Goal: Task Accomplishment & Management: Manage account settings

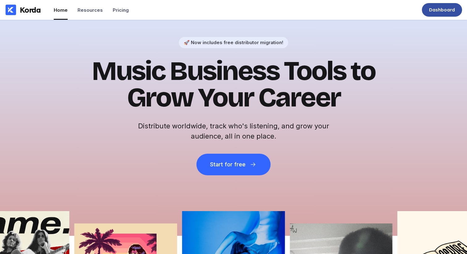
click at [429, 9] on div "Dashboard" at bounding box center [442, 10] width 40 height 14
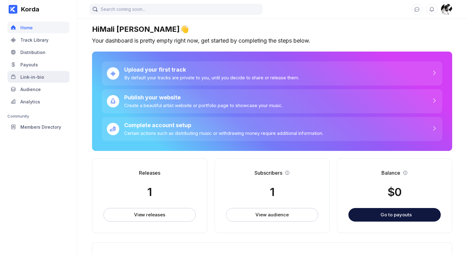
click at [26, 80] on div "Link-in-bio" at bounding box center [38, 77] width 62 height 12
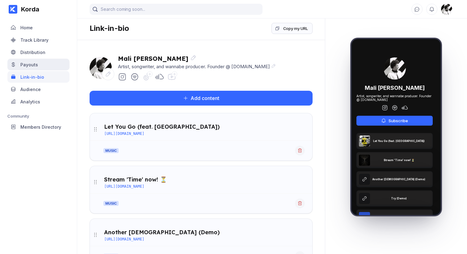
scroll to position [1, 0]
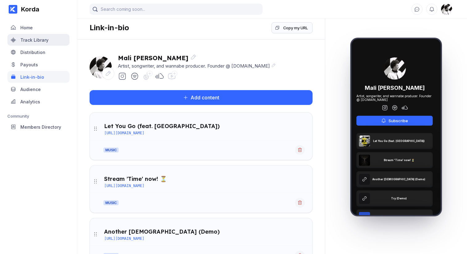
click at [41, 40] on div "Track Library" at bounding box center [34, 39] width 28 height 5
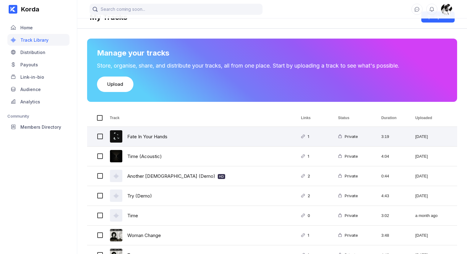
scroll to position [13, 0]
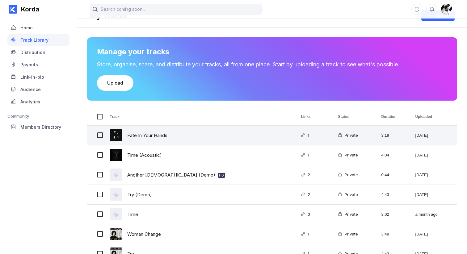
click at [225, 144] on div "Fate In Your Hands" at bounding box center [198, 135] width 191 height 19
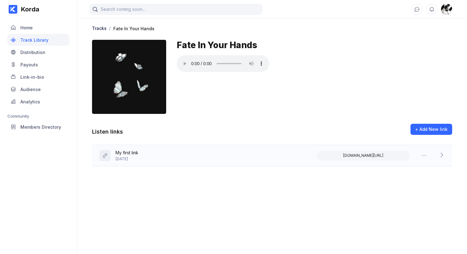
click at [155, 159] on div "My first link [DATE] [DOMAIN_NAME][URL]" at bounding box center [272, 155] width 360 height 21
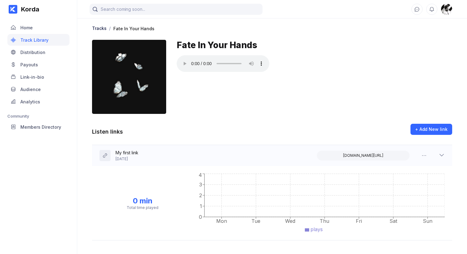
click at [195, 157] on div "My first link [DATE] [DOMAIN_NAME][URL]" at bounding box center [272, 155] width 360 height 21
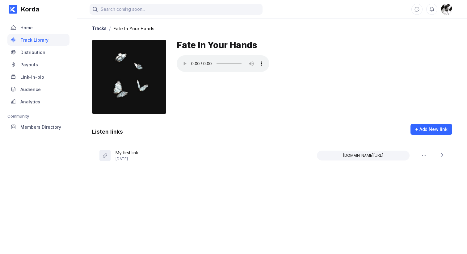
drag, startPoint x: 284, startPoint y: 80, endPoint x: 311, endPoint y: 119, distance: 47.9
click at [284, 80] on div "Fate In Your Hands" at bounding box center [315, 77] width 276 height 74
click at [433, 95] on div "Fate In Your Hands" at bounding box center [315, 77] width 276 height 74
click at [314, 89] on div "Fate In Your Hands" at bounding box center [315, 77] width 276 height 74
click at [323, 68] on div at bounding box center [315, 64] width 276 height 18
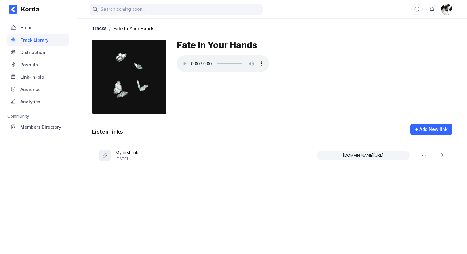
drag, startPoint x: 373, startPoint y: 16, endPoint x: 358, endPoint y: 0, distance: 21.7
click at [370, 13] on div at bounding box center [272, 9] width 390 height 19
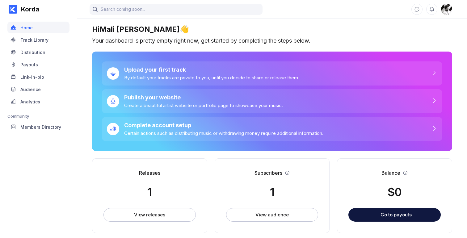
click at [52, 172] on div "Korda Home Track Library Distribution Payouts Link-in-bio Audience Analytics Co…" at bounding box center [38, 119] width 77 height 238
click at [32, 35] on div "Track Library" at bounding box center [38, 40] width 62 height 12
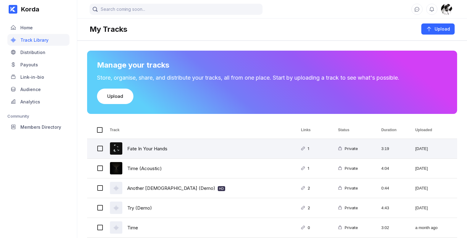
click at [156, 144] on div "Fate In Your Hands" at bounding box center [147, 149] width 40 height 15
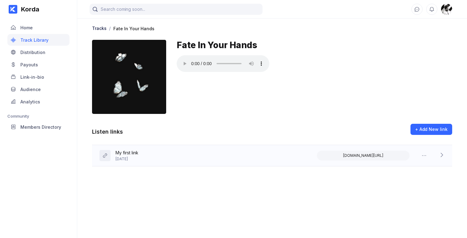
click at [201, 154] on div "My first link [DATE] [DOMAIN_NAME][URL]" at bounding box center [272, 155] width 360 height 21
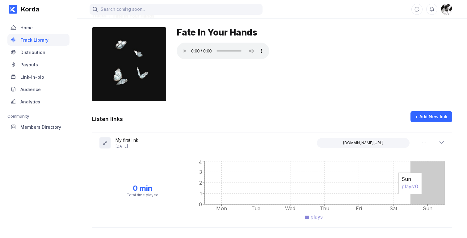
scroll to position [15, 0]
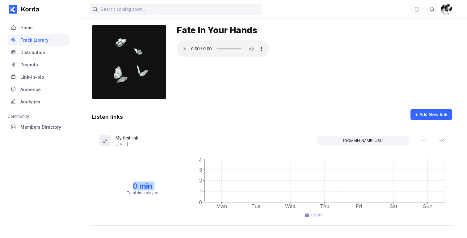
drag, startPoint x: 123, startPoint y: 182, endPoint x: 168, endPoint y: 186, distance: 45.1
click at [164, 187] on div "0 min Total time played" at bounding box center [143, 189] width 87 height 14
click at [294, 141] on div "My first link [DATE] [DOMAIN_NAME][URL]" at bounding box center [272, 140] width 360 height 21
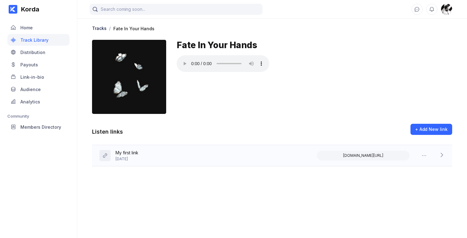
scroll to position [0, 0]
click at [427, 155] on icon at bounding box center [424, 156] width 6 height 6
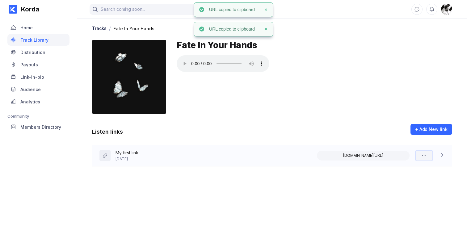
click at [427, 155] on icon at bounding box center [424, 156] width 6 height 6
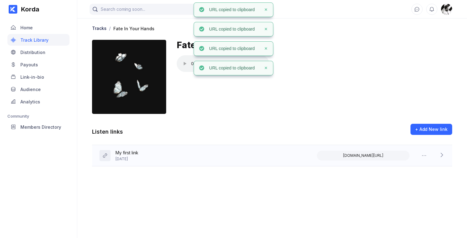
click at [441, 154] on icon at bounding box center [442, 155] width 6 height 6
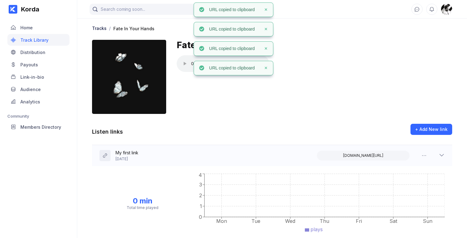
click at [442, 155] on icon at bounding box center [442, 155] width 6 height 6
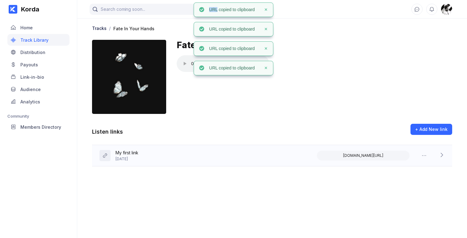
click at [442, 155] on icon at bounding box center [442, 155] width 6 height 6
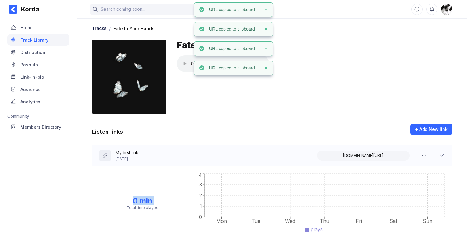
click at [442, 155] on icon at bounding box center [442, 155] width 6 height 6
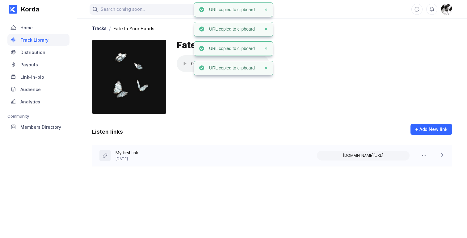
drag, startPoint x: 284, startPoint y: 120, endPoint x: 281, endPoint y: 125, distance: 6.7
click at [283, 120] on div "Tracks / Fate In Your Hands Fate In Your Hands Listen links + Add New link My f…" at bounding box center [272, 91] width 390 height 149
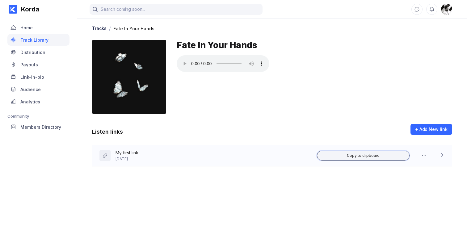
click at [372, 152] on button "Copy to clipboard" at bounding box center [363, 156] width 93 height 10
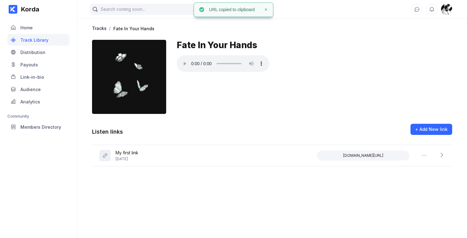
click at [310, 113] on div "Fate In Your Hands" at bounding box center [315, 77] width 276 height 74
click at [174, 157] on div "My first link [DATE] [DOMAIN_NAME][URL]" at bounding box center [272, 155] width 360 height 21
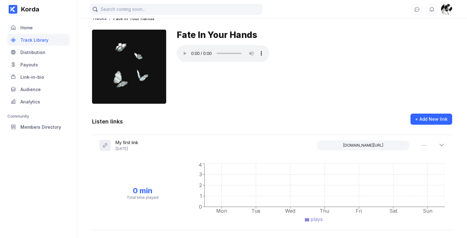
scroll to position [15, 0]
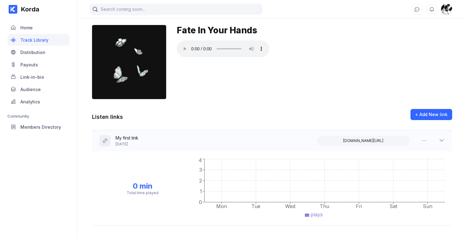
click at [214, 148] on div "My first link [DATE] [DOMAIN_NAME][URL]" at bounding box center [272, 140] width 360 height 21
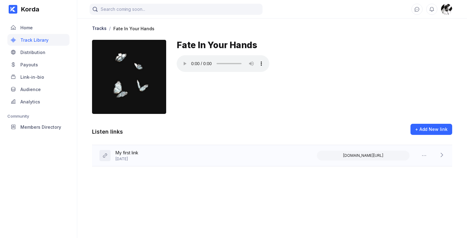
drag, startPoint x: 223, startPoint y: 180, endPoint x: 222, endPoint y: 157, distance: 23.8
click at [223, 180] on main "Tracks / Fate In Your Hands Fate In Your Hands Listen links + Add New link My f…" at bounding box center [272, 113] width 390 height 226
click at [223, 157] on div "My first link [DATE] [DOMAIN_NAME][URL]" at bounding box center [272, 155] width 360 height 21
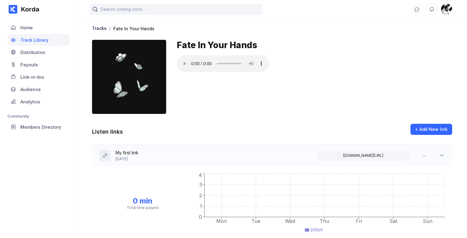
click at [237, 152] on div "My first link [DATE] [DOMAIN_NAME][URL]" at bounding box center [272, 155] width 360 height 21
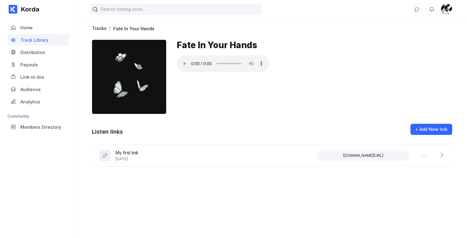
click at [310, 115] on div "Tracks / Fate In Your Hands Fate In Your Hands" at bounding box center [272, 71] width 360 height 92
click at [273, 148] on div "My first link [DATE] [DOMAIN_NAME][URL]" at bounding box center [272, 155] width 360 height 21
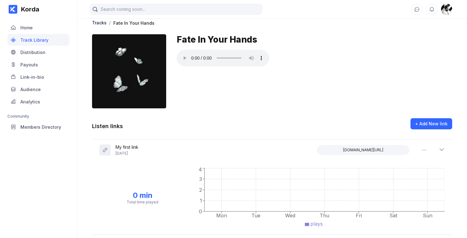
scroll to position [15, 0]
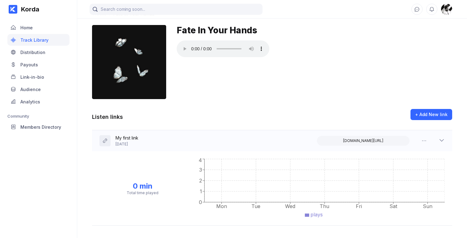
click at [190, 136] on div "My first link [DATE] [DOMAIN_NAME][URL]" at bounding box center [272, 140] width 360 height 21
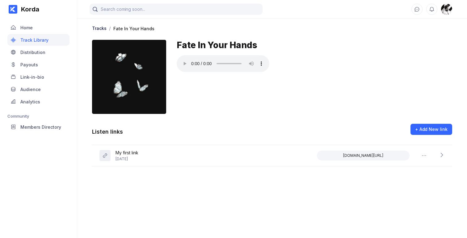
click at [442, 176] on main "Tracks / Fate In Your Hands Fate In Your Hands Listen links + Add New link My f…" at bounding box center [272, 113] width 390 height 226
click at [214, 156] on div "My first link [DATE] [DOMAIN_NAME][URL]" at bounding box center [272, 155] width 360 height 21
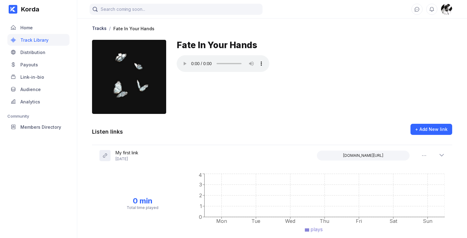
click at [202, 104] on div "Fate In Your Hands" at bounding box center [315, 77] width 276 height 74
click at [147, 161] on div "My first link [DATE] [DOMAIN_NAME][URL]" at bounding box center [272, 155] width 360 height 21
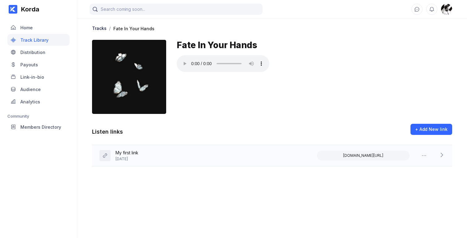
click at [160, 158] on div "My first link [DATE] [DOMAIN_NAME][URL]" at bounding box center [272, 155] width 360 height 21
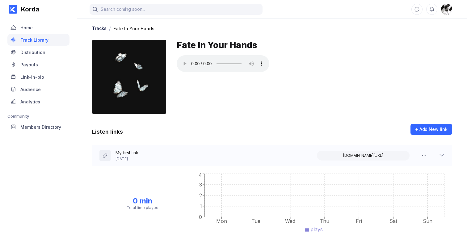
click at [160, 158] on div "My first link [DATE] [DOMAIN_NAME][URL]" at bounding box center [272, 155] width 360 height 21
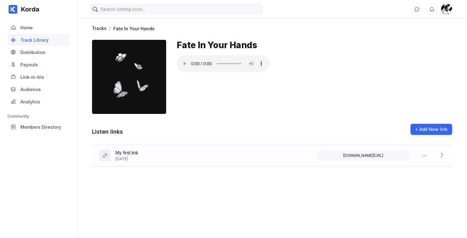
click at [160, 161] on div "My first link [DATE] [DOMAIN_NAME][URL]" at bounding box center [272, 155] width 360 height 21
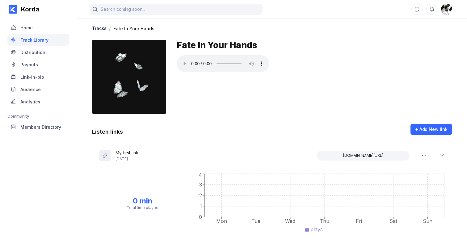
click at [174, 142] on div "Listen links + Add New link" at bounding box center [272, 134] width 360 height 21
